Goal: Information Seeking & Learning: Find specific page/section

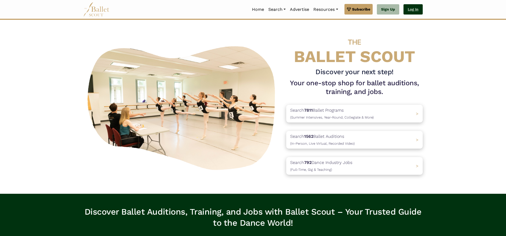
click at [411, 9] on link "Log In" at bounding box center [413, 9] width 19 height 11
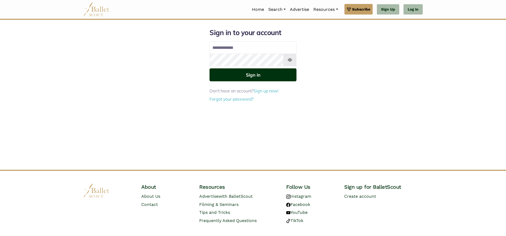
type input "**********"
click at [251, 72] on button "Sign in" at bounding box center [253, 74] width 87 height 13
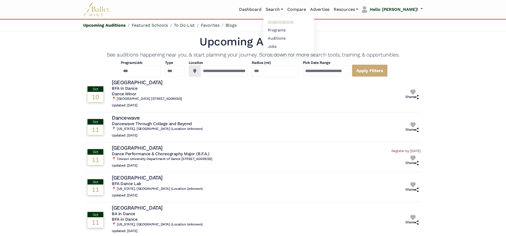
click at [301, 24] on link "Organizations" at bounding box center [289, 22] width 51 height 8
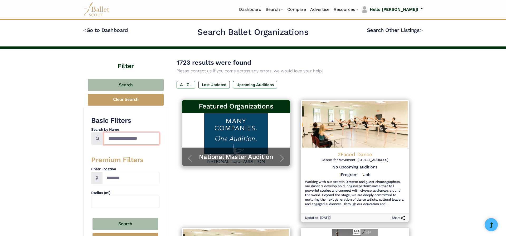
click at [127, 142] on input "Search by names..." at bounding box center [132, 138] width 56 height 12
type input "**********"
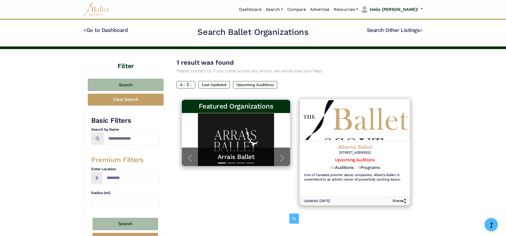
click at [357, 144] on div "Alberta Ballet [STREET_ADDRESS] Upcoming Auditions 34 Auditions 9 Programs One …" at bounding box center [355, 163] width 110 height 44
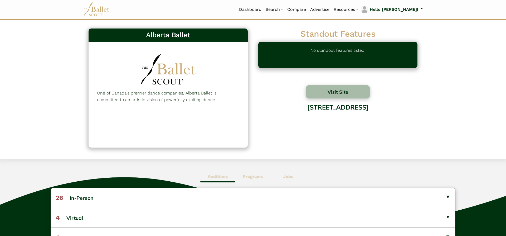
click at [293, 174] on span "Jobs" at bounding box center [288, 176] width 35 height 12
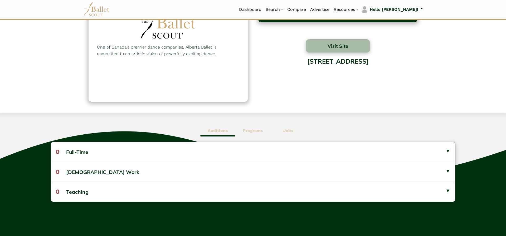
scroll to position [48, 0]
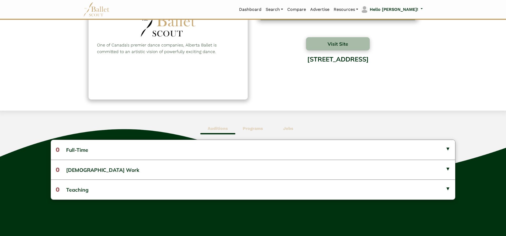
click at [214, 122] on div "Auditions Programs Jobs 26 In-Person Nov 9 Alberta Ballet" at bounding box center [253, 182] width 506 height 145
click at [216, 125] on span "Auditions" at bounding box center [217, 128] width 35 height 12
click at [343, 48] on button "Visit Site" at bounding box center [338, 43] width 64 height 13
